Goal: Information Seeking & Learning: Learn about a topic

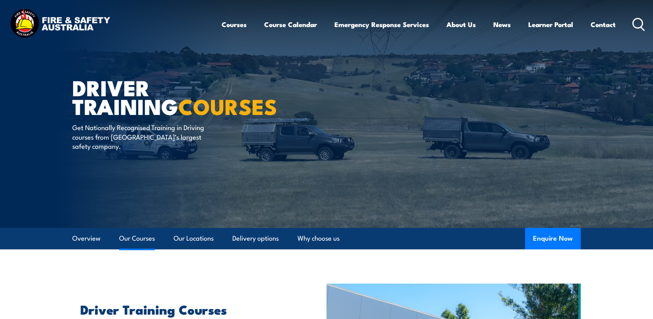
scroll to position [675, 0]
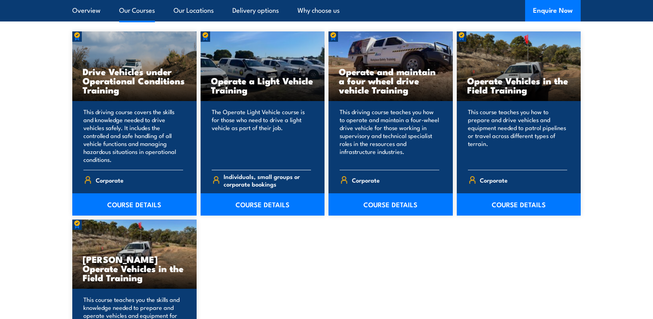
click at [264, 124] on p "The Operate Light Vehicle course is for those who need to drive a light vehicle…" at bounding box center [262, 136] width 100 height 56
click at [264, 202] on link "COURSE DETAILS" at bounding box center [263, 204] width 124 height 22
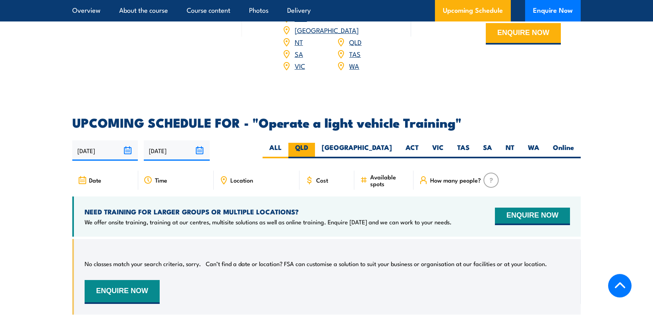
scroll to position [1080, 0]
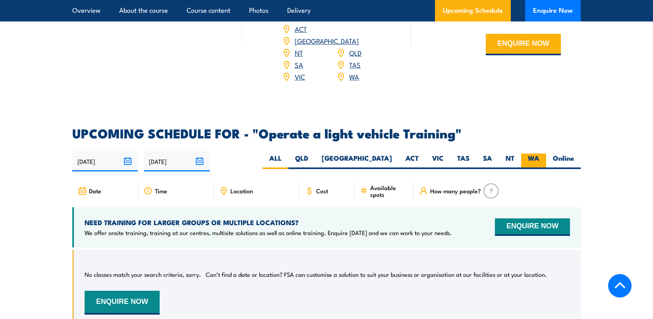
click at [529, 153] on label "WA" at bounding box center [533, 160] width 25 height 15
click at [539, 153] on input "WA" at bounding box center [541, 155] width 5 height 5
radio input "true"
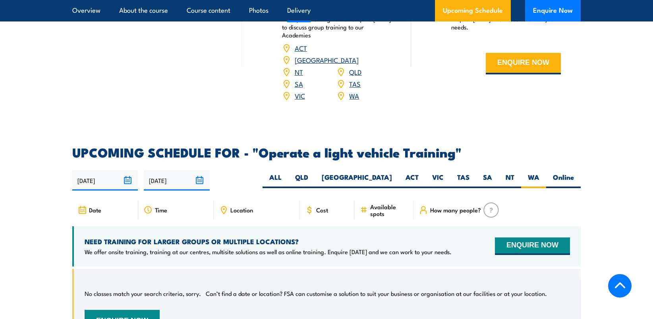
click at [318, 206] on span "Cost" at bounding box center [322, 209] width 12 height 7
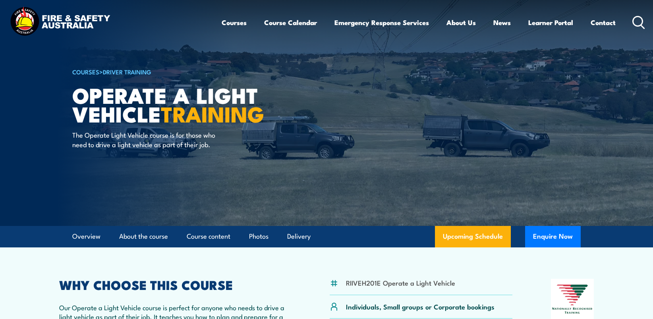
scroll to position [0, 0]
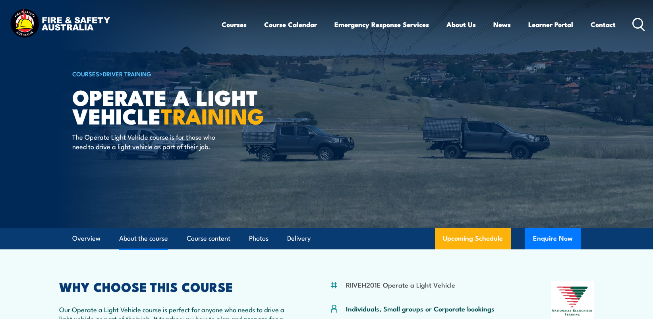
click at [141, 238] on link "About the course" at bounding box center [143, 238] width 49 height 21
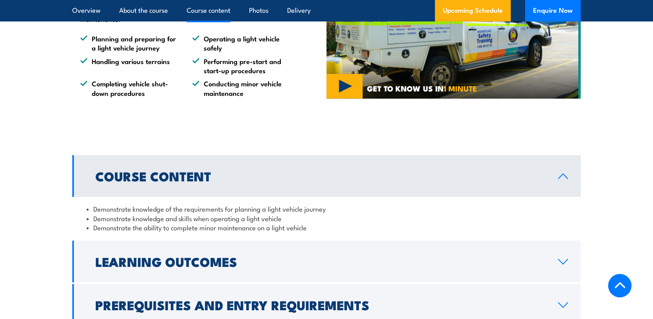
scroll to position [693, 0]
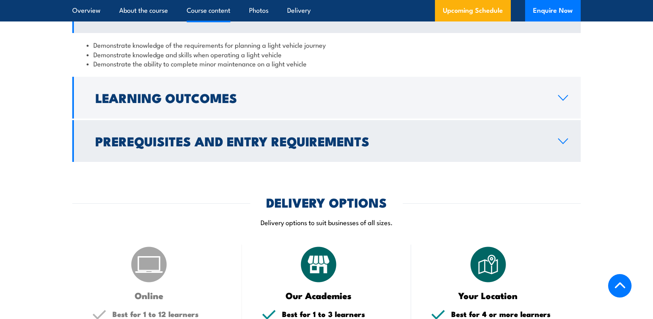
click at [472, 139] on h2 "Prerequisites and Entry Requirements" at bounding box center [320, 140] width 450 height 11
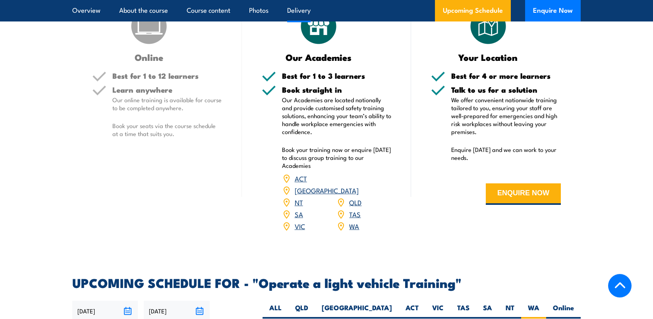
scroll to position [1031, 0]
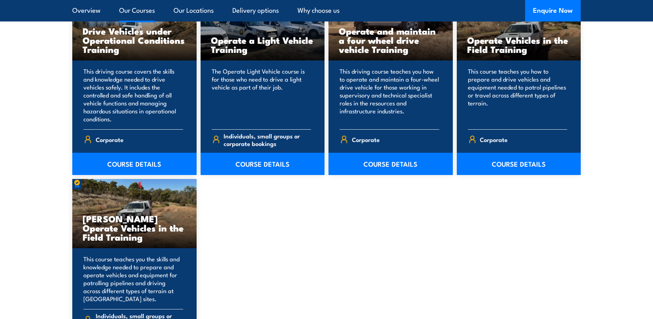
scroll to position [945, 0]
